Goal: Understand process/instructions: Learn about a topic

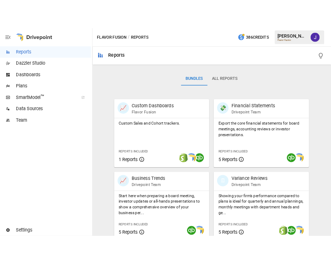
scroll to position [104, 0]
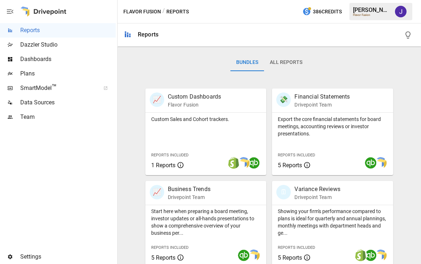
click at [55, 77] on span "Plans" at bounding box center [67, 73] width 95 height 9
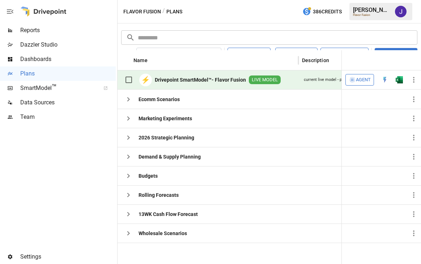
click at [51, 100] on span "Data Sources" at bounding box center [67, 102] width 95 height 9
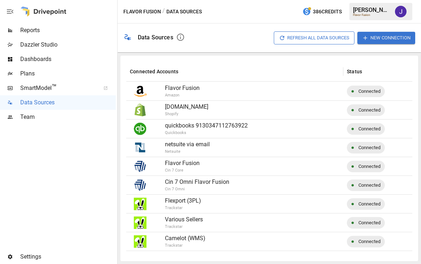
click at [55, 72] on span "Plans" at bounding box center [67, 73] width 95 height 9
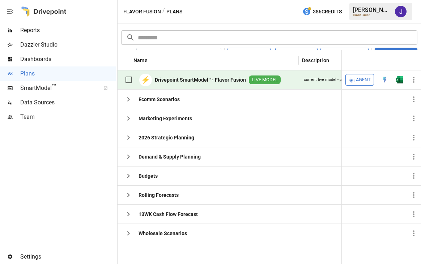
click at [178, 81] on b "Drivepoint SmartModel™- Flavor Fusion" at bounding box center [200, 79] width 91 height 7
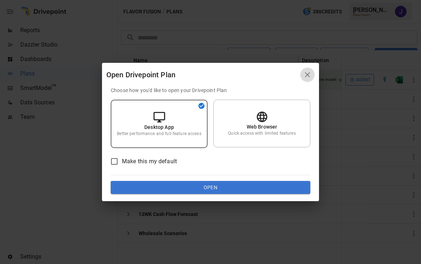
click at [306, 73] on icon "button" at bounding box center [307, 74] width 5 height 5
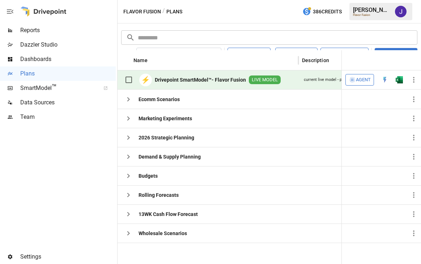
click at [185, 79] on b "Drivepoint SmartModel™- Flavor Fusion" at bounding box center [200, 79] width 91 height 7
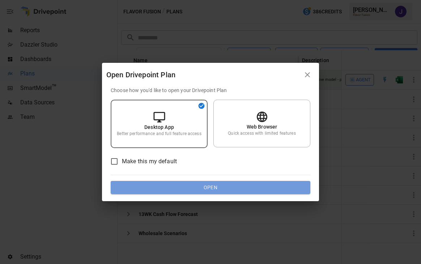
click at [183, 188] on button "Open" at bounding box center [211, 187] width 200 height 13
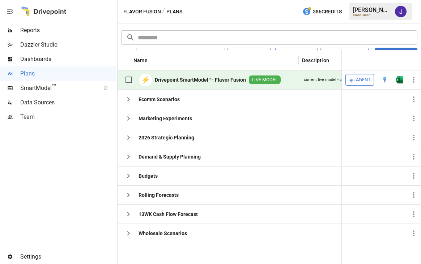
click at [400, 80] on img "Open in Excel" at bounding box center [398, 79] width 7 height 7
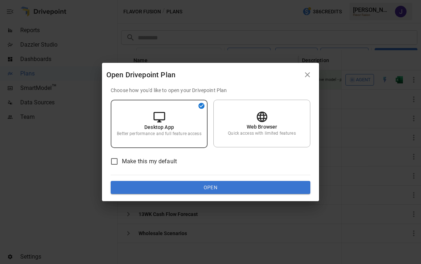
click at [142, 190] on button "Open" at bounding box center [211, 187] width 200 height 13
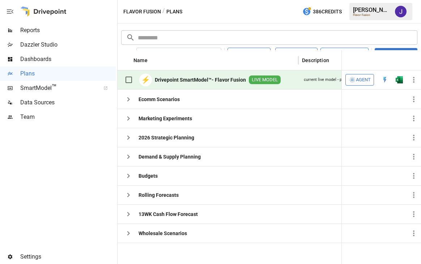
click at [413, 81] on icon "button" at bounding box center [413, 80] width 1 height 6
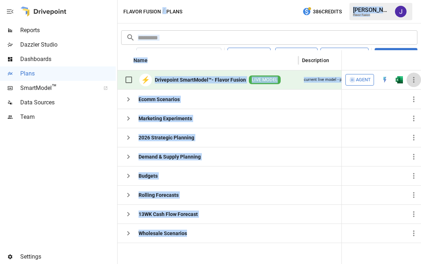
click at [413, 81] on icon "button" at bounding box center [413, 80] width 1 height 6
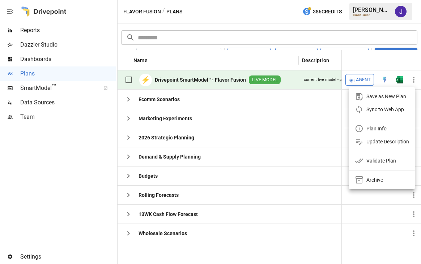
click at [257, 83] on div at bounding box center [210, 132] width 421 height 264
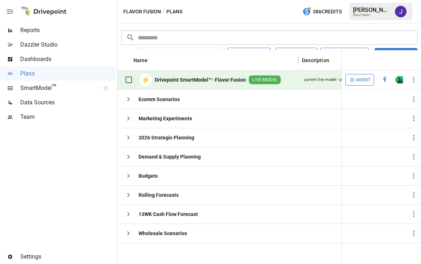
click at [254, 77] on span "LIVE MODEL" at bounding box center [265, 80] width 32 height 7
click at [266, 76] on div "LIVE MODEL" at bounding box center [265, 80] width 32 height 9
click at [202, 76] on div "⚡ Drivepoint SmartModel™- Flavor Fusion LIVE MODEL" at bounding box center [200, 79] width 159 height 15
click at [398, 81] on img "Open in Excel" at bounding box center [398, 79] width 7 height 7
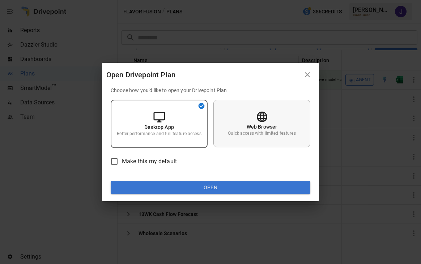
click at [254, 115] on div "Web Browser Quick access with limited features" at bounding box center [261, 124] width 97 height 48
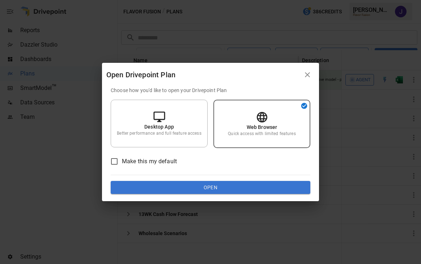
click at [227, 186] on button "Open" at bounding box center [211, 187] width 200 height 13
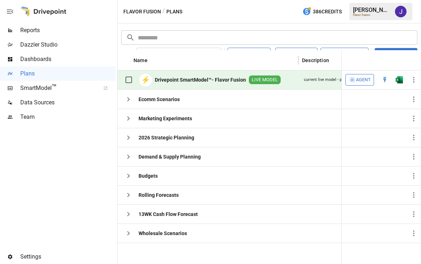
click at [64, 212] on div at bounding box center [58, 186] width 116 height 125
